Goal: Information Seeking & Learning: Learn about a topic

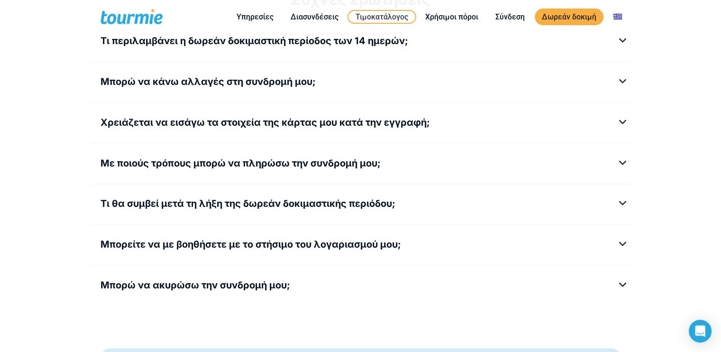
scroll to position [1276, 0]
click at [380, 157] on h5 "Με ποιούς τρόπους μπορώ να πληρώσω την συνδρομή μου;" at bounding box center [360, 163] width 520 height 12
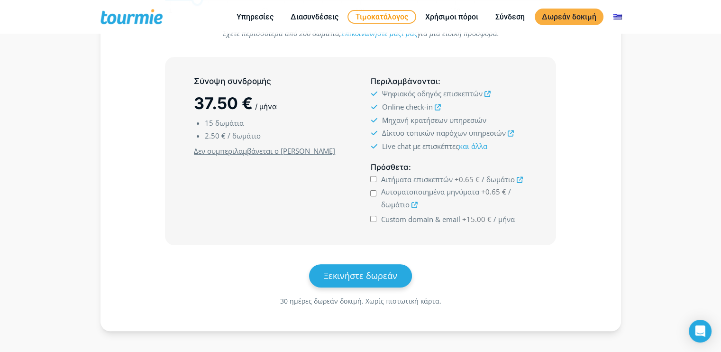
scroll to position [230, 0]
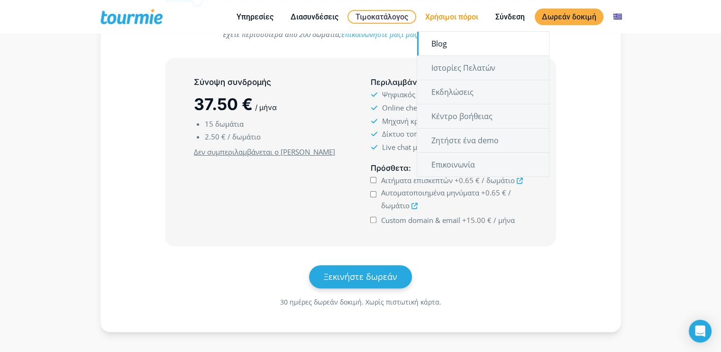
click at [442, 41] on link "Blog" at bounding box center [483, 44] width 132 height 24
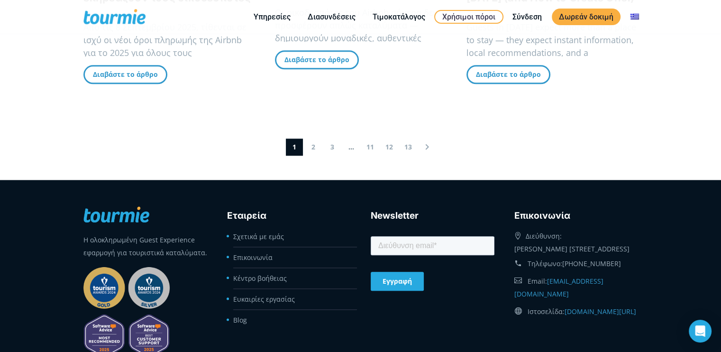
scroll to position [1152, 0]
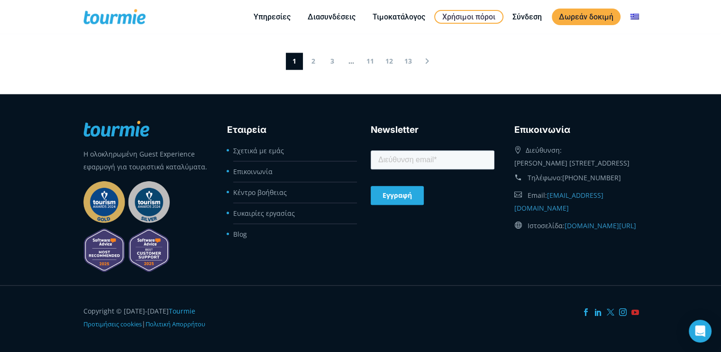
click at [632, 308] on icon at bounding box center [635, 312] width 8 height 8
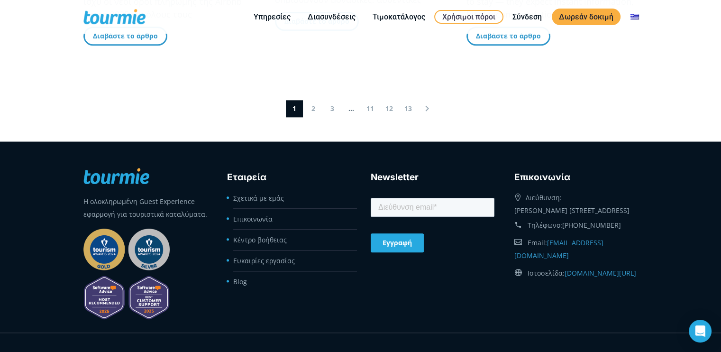
scroll to position [1102, 0]
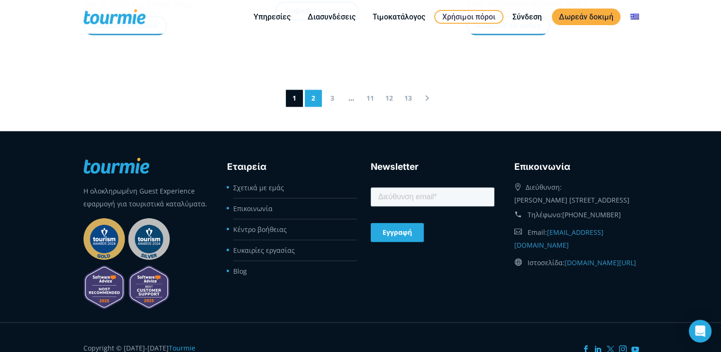
click at [313, 96] on link "2" at bounding box center [313, 98] width 17 height 17
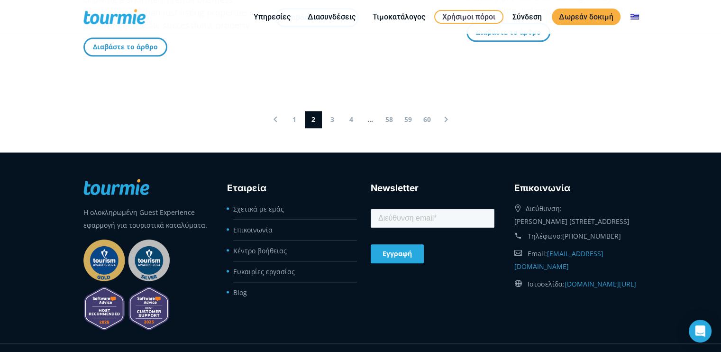
scroll to position [1090, 0]
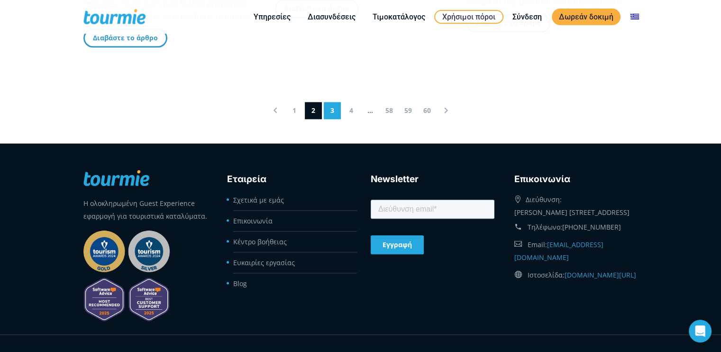
click at [333, 106] on link "3" at bounding box center [332, 110] width 17 height 17
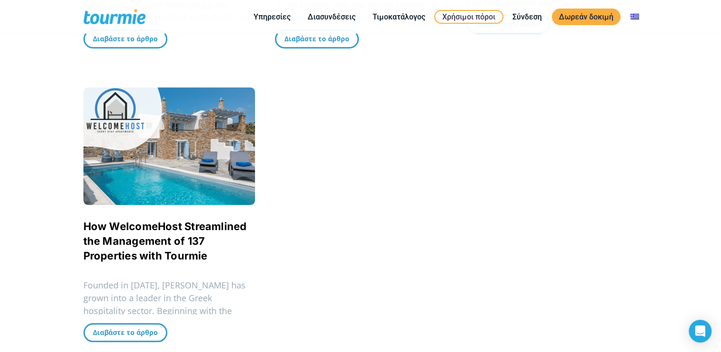
scroll to position [789, 0]
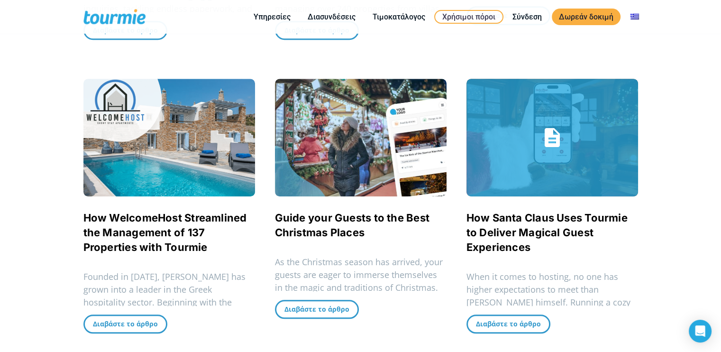
click at [533, 210] on span "How Santa Claus Uses Tourmie to Deliver Magical Guest Experiences" at bounding box center [552, 232] width 172 height 44
click at [546, 211] on link "How Santa Claus Uses Tourmie to Deliver Magical Guest Experiences" at bounding box center [546, 232] width 161 height 42
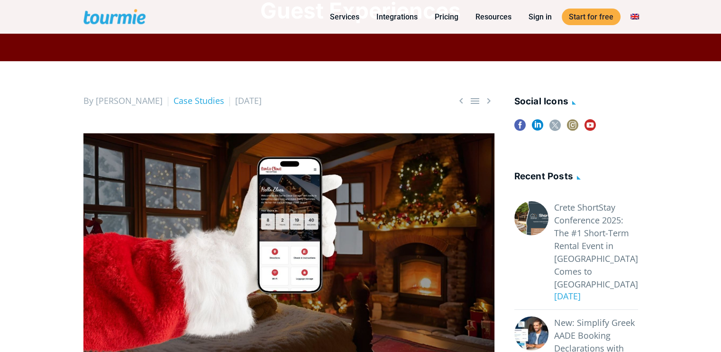
click at [305, 227] on p at bounding box center [288, 248] width 411 height 231
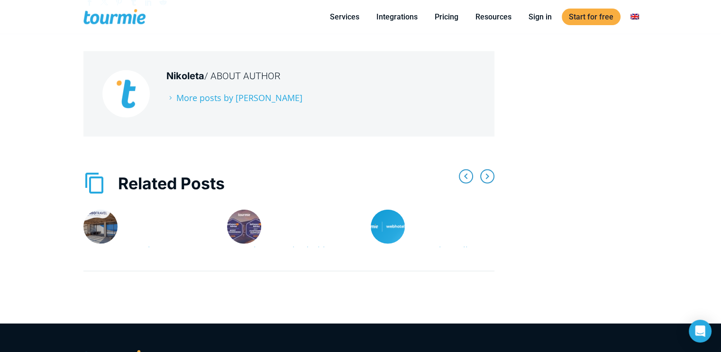
scroll to position [2635, 0]
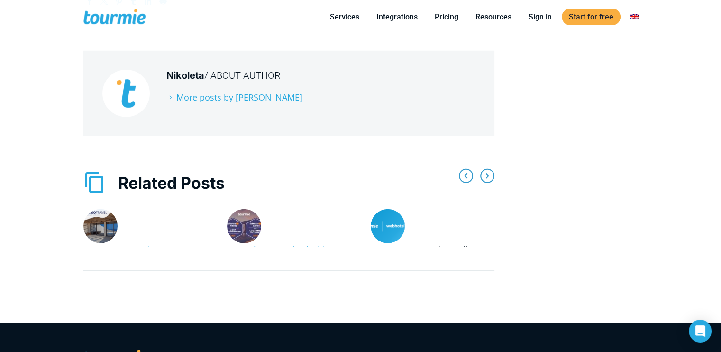
click at [438, 244] on link "Connect your WebHotelier account to Tourmie" at bounding box center [423, 256] width 105 height 24
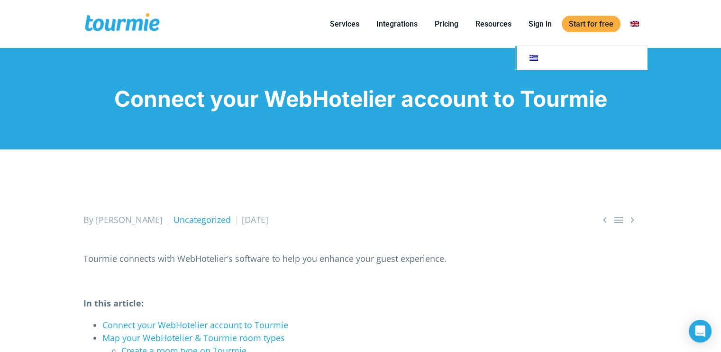
click at [630, 61] on link at bounding box center [581, 58] width 132 height 24
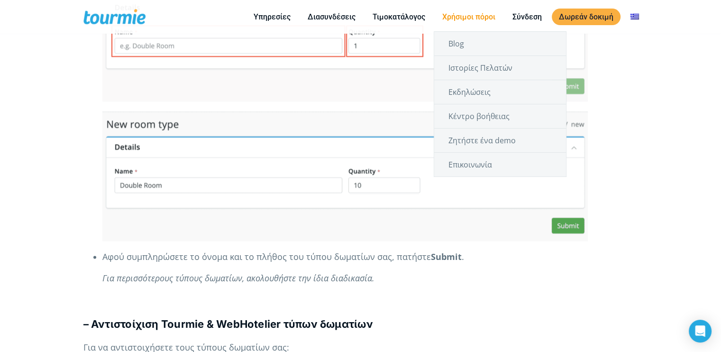
scroll to position [1324, 0]
